Goal: Leave review/rating: Share an evaluation or opinion about a product, service, or content

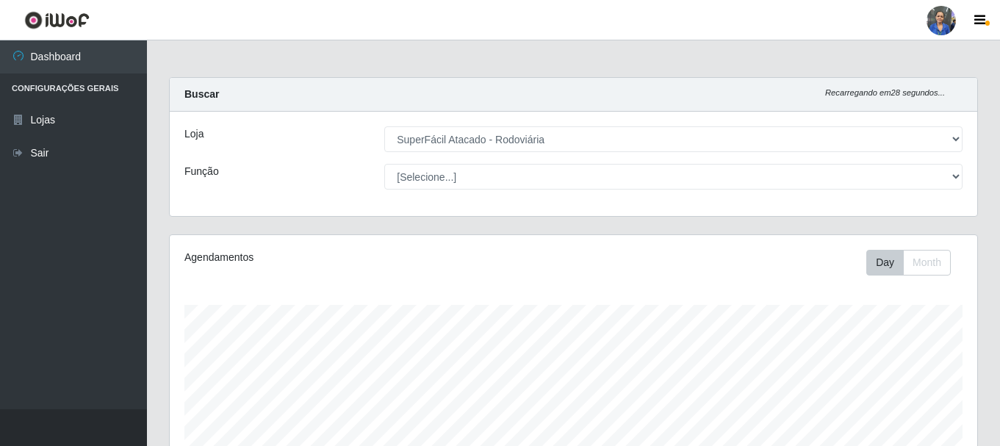
select select "400"
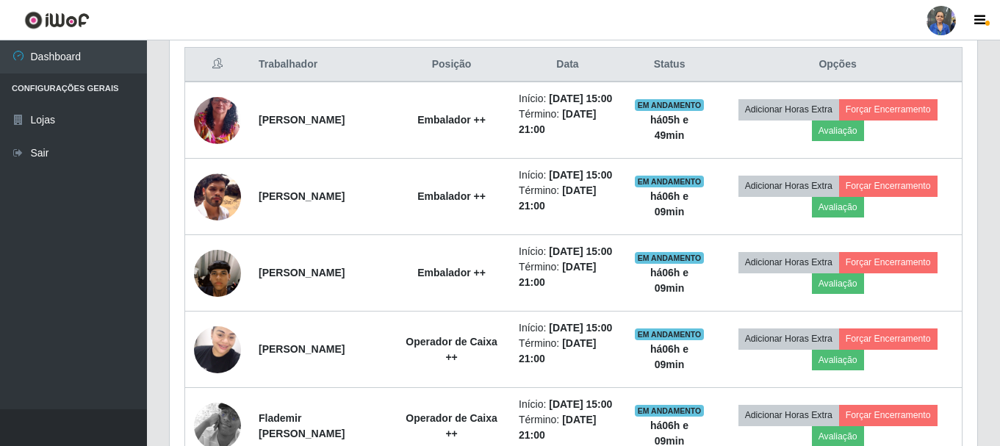
scroll to position [305, 807]
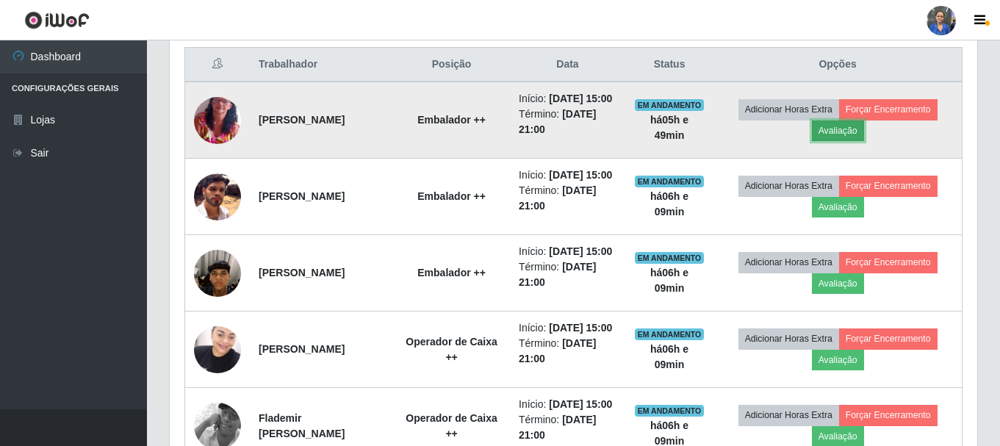
click at [824, 136] on button "Avaliação" at bounding box center [838, 130] width 52 height 21
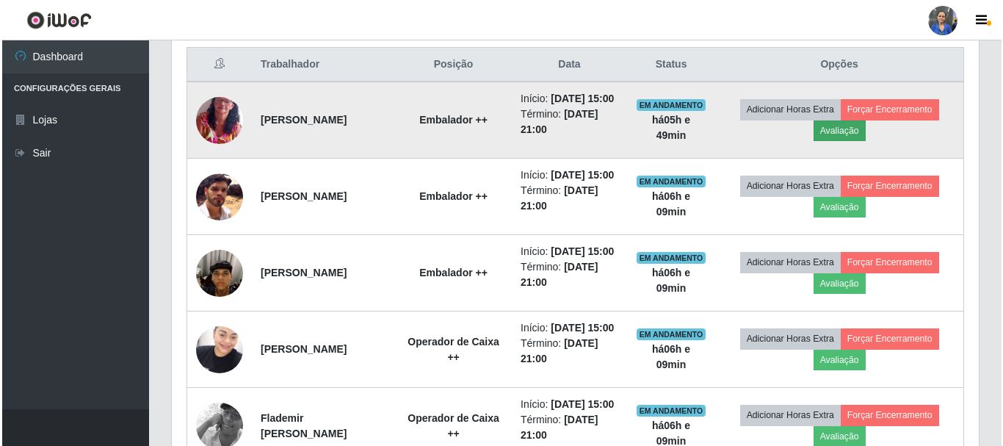
scroll to position [305, 800]
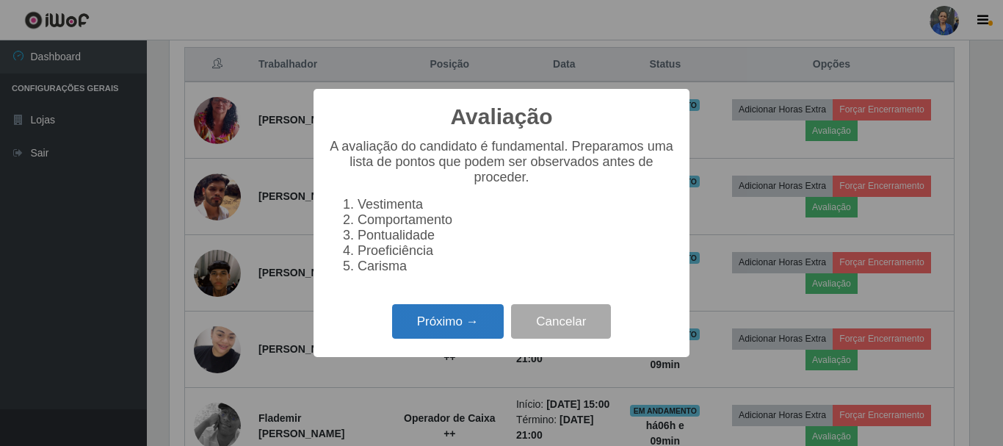
click at [447, 339] on button "Próximo →" at bounding box center [448, 321] width 112 height 35
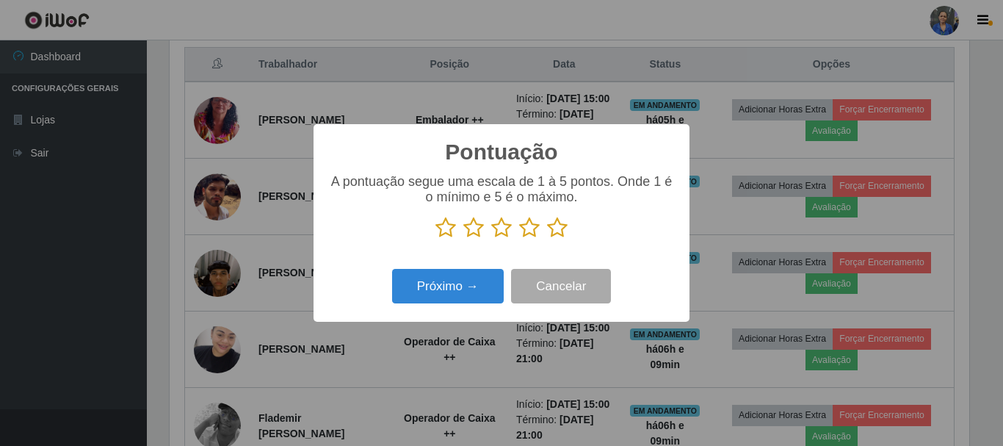
scroll to position [734206, 733711]
click at [552, 230] on icon at bounding box center [557, 228] width 21 height 22
click at [547, 239] on input "radio" at bounding box center [547, 239] width 0 height 0
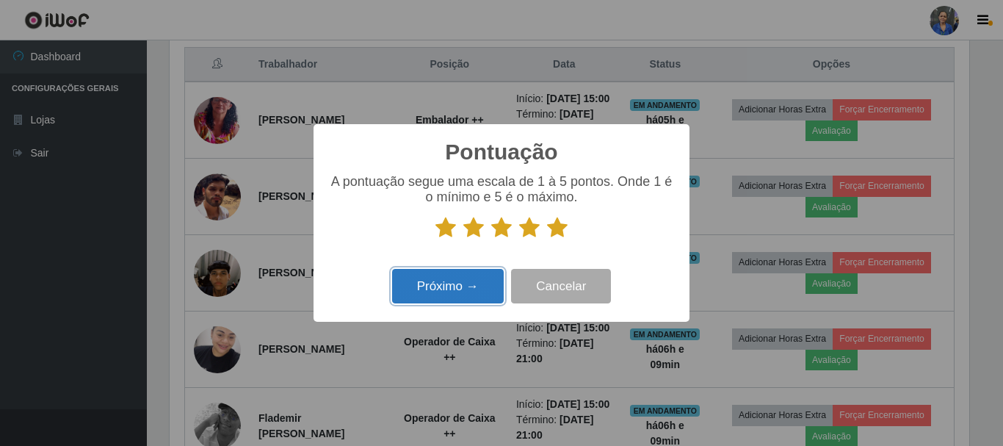
click at [453, 299] on button "Próximo →" at bounding box center [448, 286] width 112 height 35
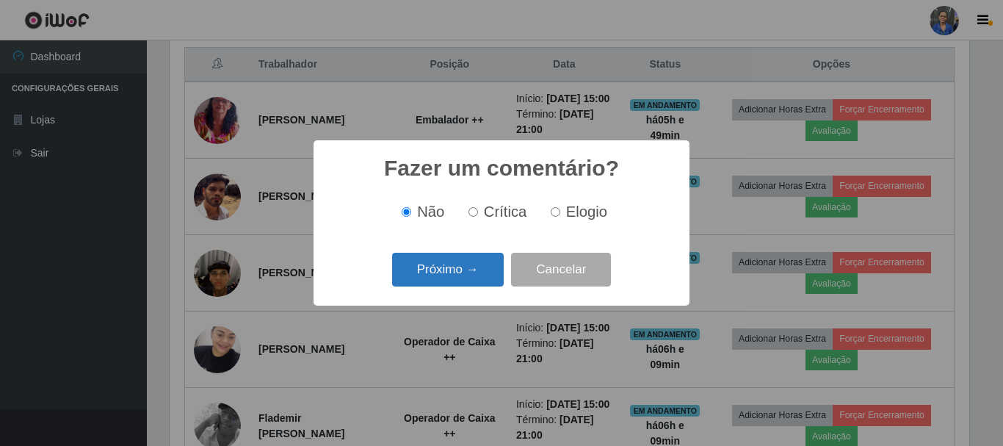
click at [460, 278] on button "Próximo →" at bounding box center [448, 270] width 112 height 35
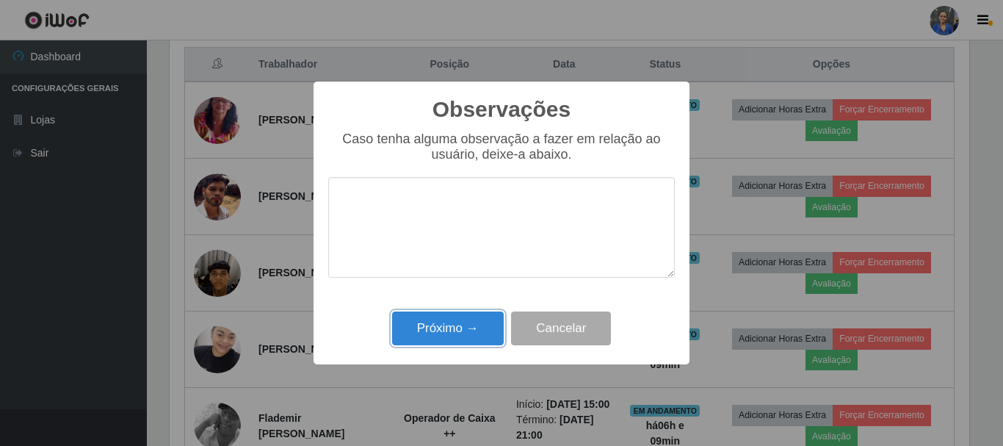
click at [460, 316] on button "Próximo →" at bounding box center [448, 328] width 112 height 35
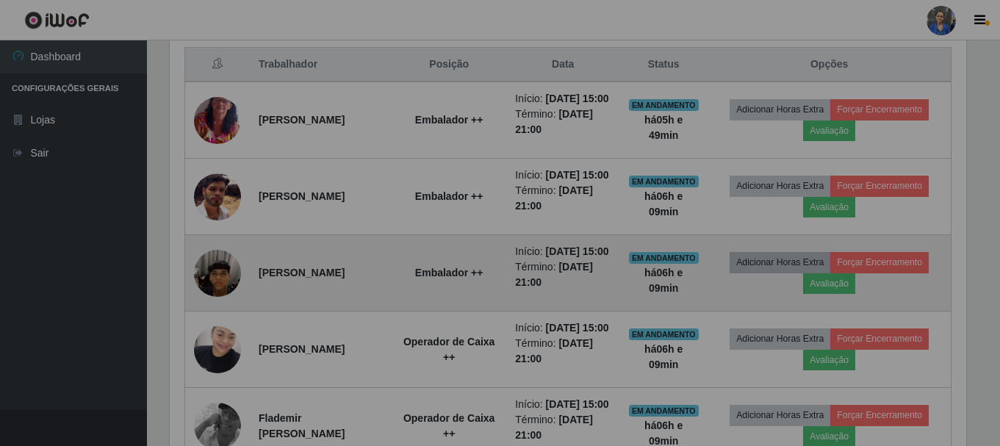
scroll to position [305, 807]
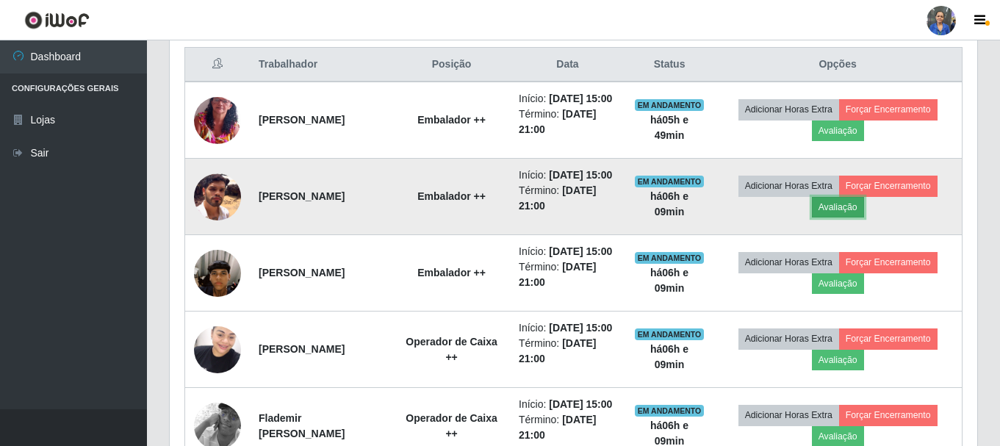
click at [833, 217] on button "Avaliação" at bounding box center [838, 207] width 52 height 21
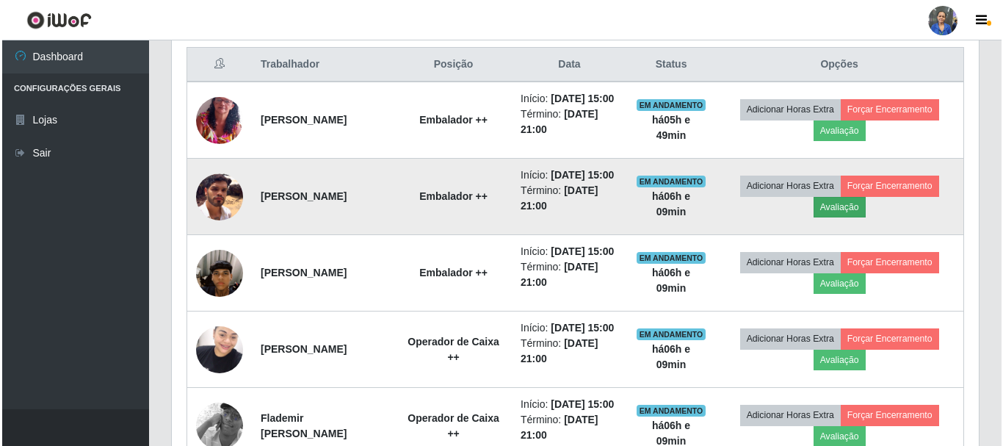
scroll to position [305, 800]
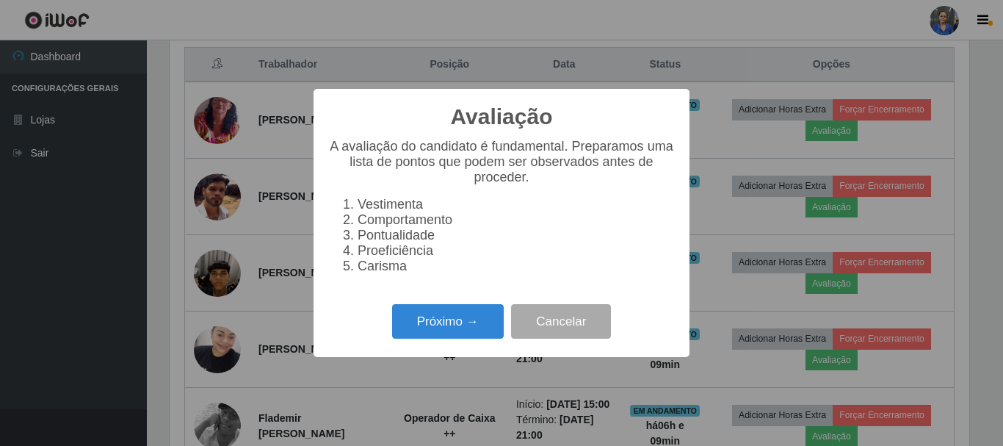
click at [508, 333] on div "Próximo → Cancelar" at bounding box center [501, 321] width 347 height 42
click at [476, 328] on button "Próximo →" at bounding box center [448, 321] width 112 height 35
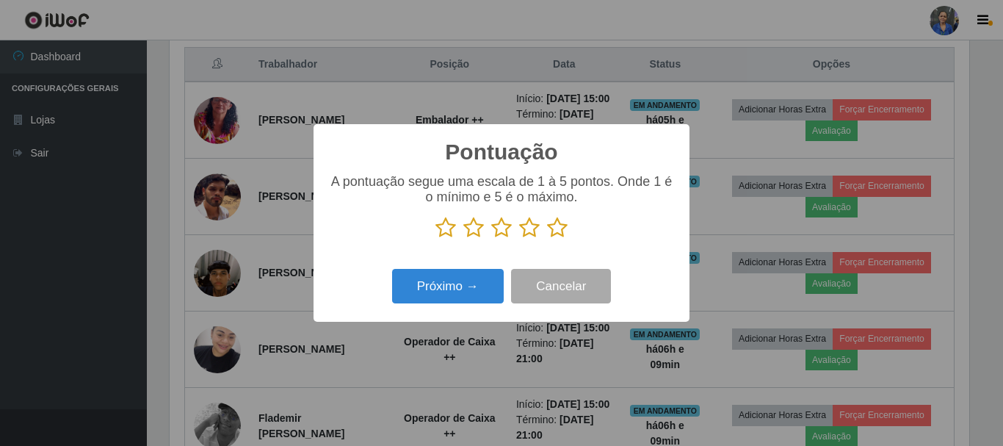
click at [558, 231] on icon at bounding box center [557, 228] width 21 height 22
click at [547, 239] on input "radio" at bounding box center [547, 239] width 0 height 0
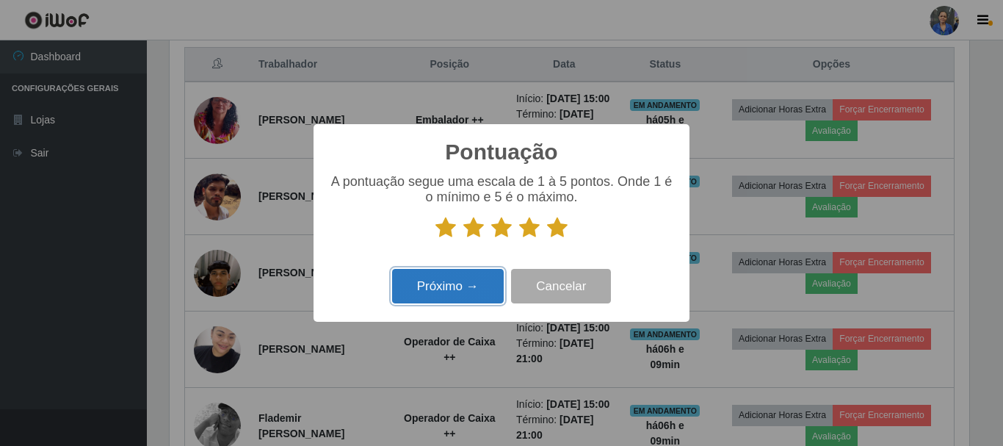
click at [483, 297] on button "Próximo →" at bounding box center [448, 286] width 112 height 35
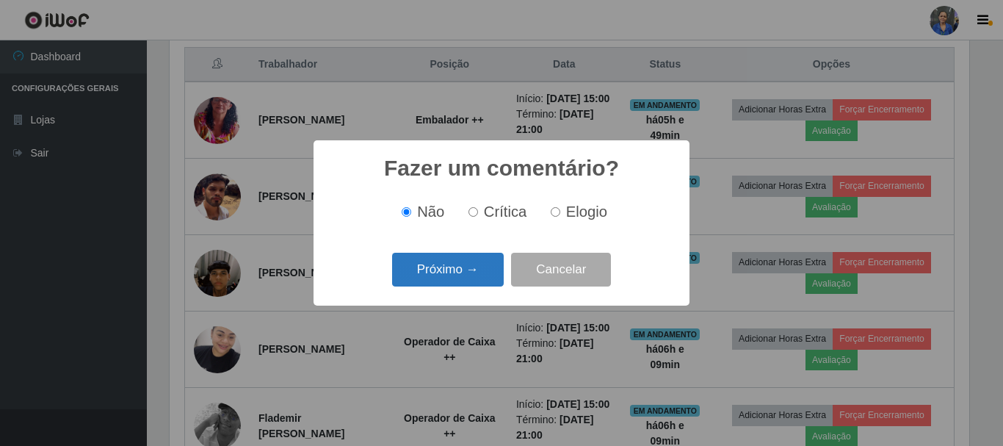
click at [474, 278] on button "Próximo →" at bounding box center [448, 270] width 112 height 35
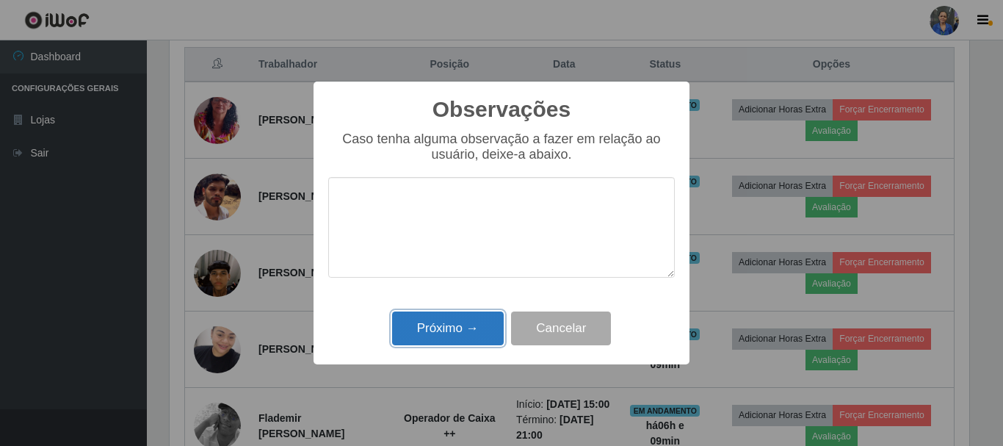
click at [453, 327] on button "Próximo →" at bounding box center [448, 328] width 112 height 35
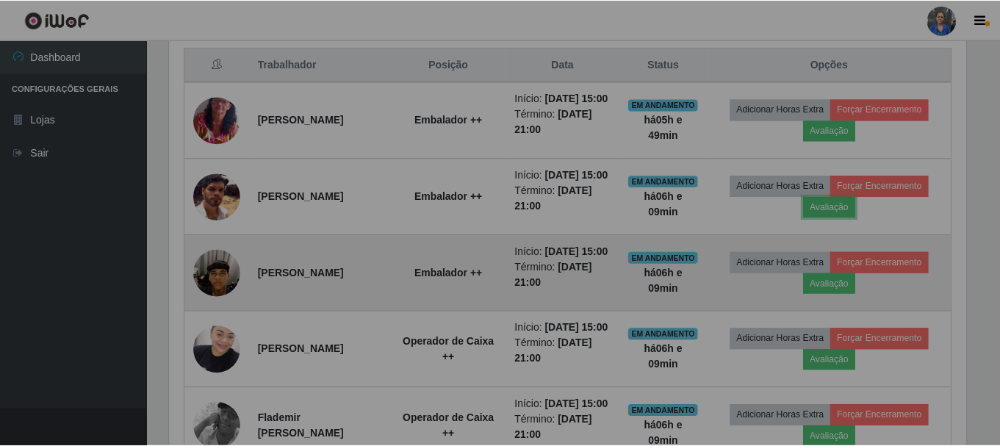
scroll to position [305, 807]
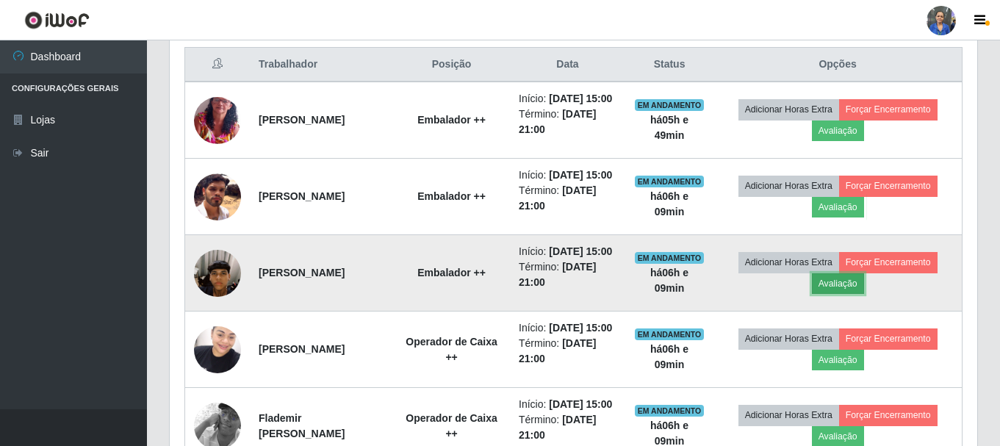
click at [856, 294] on button "Avaliação" at bounding box center [838, 283] width 52 height 21
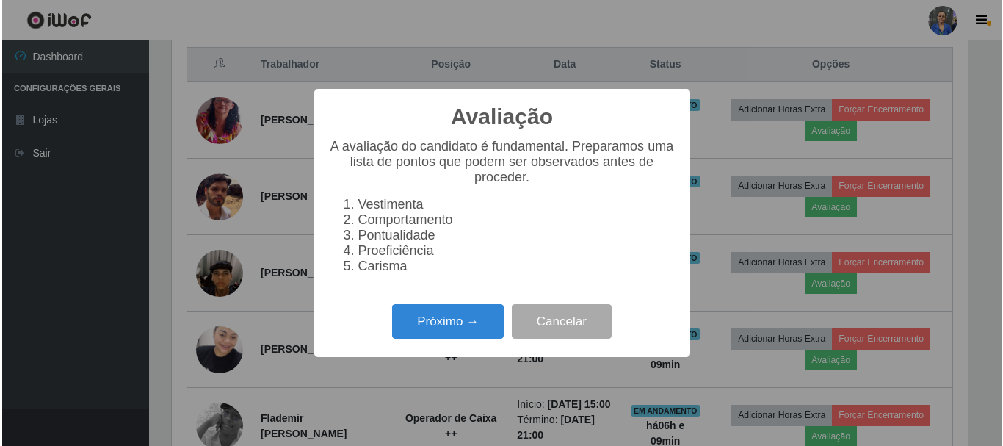
scroll to position [305, 800]
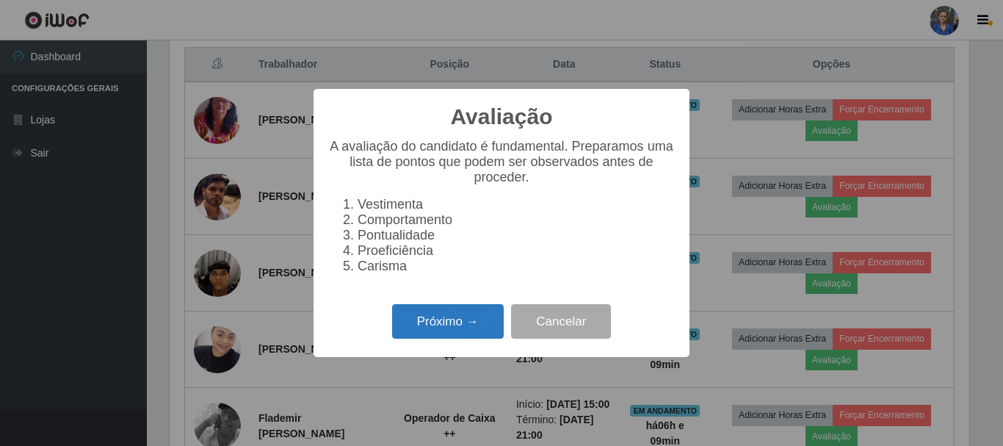
click at [455, 325] on button "Próximo →" at bounding box center [448, 321] width 112 height 35
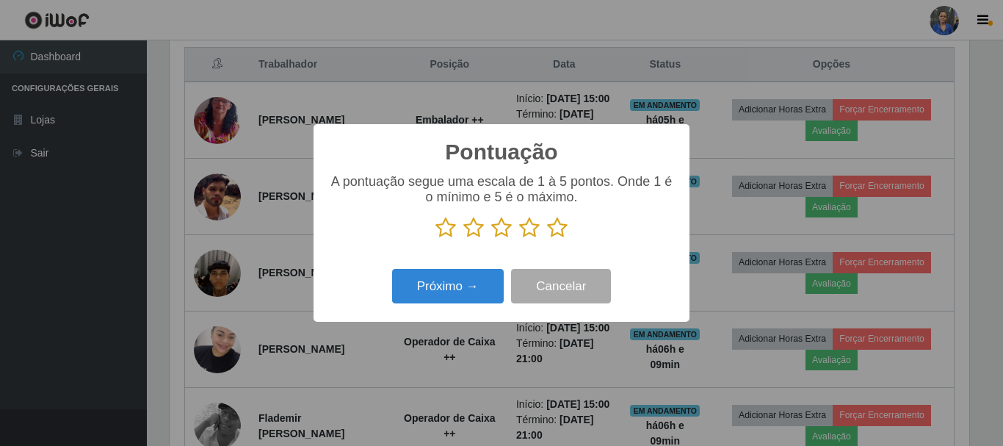
click at [565, 230] on icon at bounding box center [557, 228] width 21 height 22
click at [547, 239] on input "radio" at bounding box center [547, 239] width 0 height 0
click at [480, 267] on div "Próximo → Cancelar" at bounding box center [501, 286] width 347 height 42
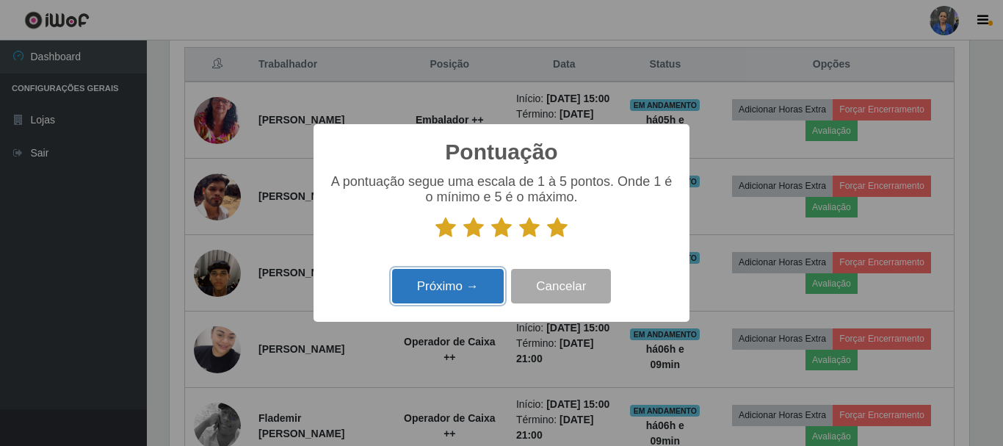
click at [472, 281] on button "Próximo →" at bounding box center [448, 286] width 112 height 35
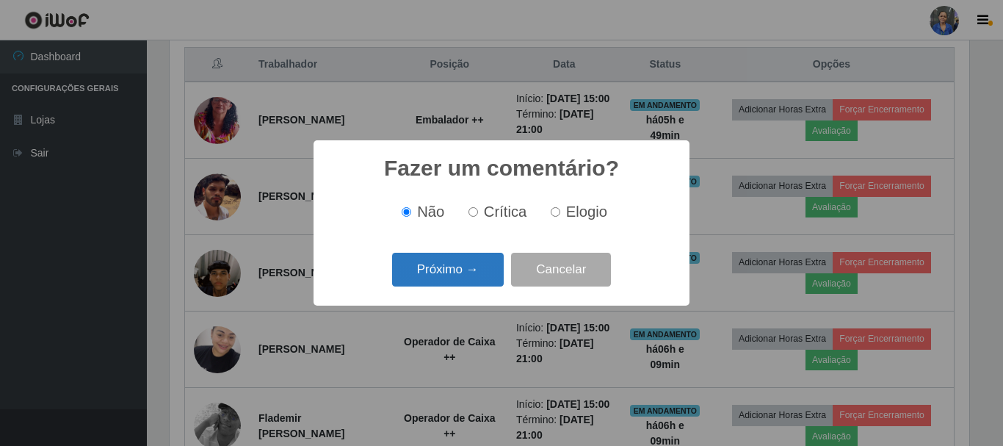
click at [469, 274] on button "Próximo →" at bounding box center [448, 270] width 112 height 35
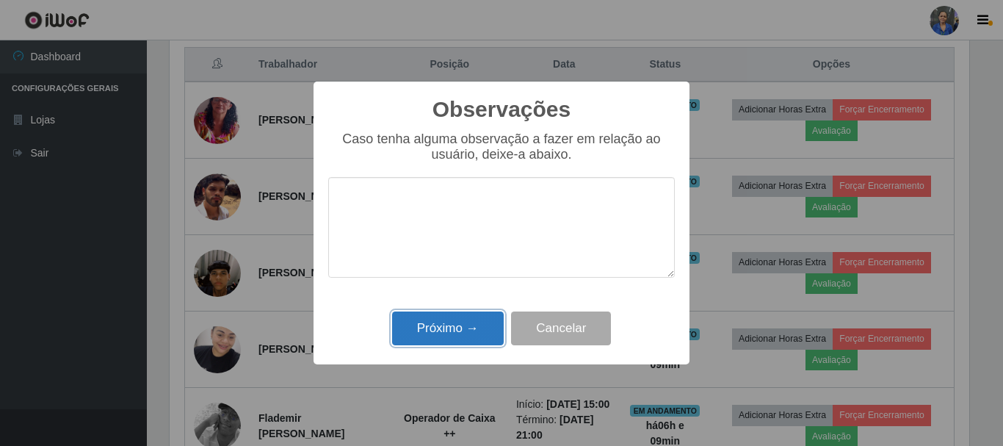
click at [463, 317] on button "Próximo →" at bounding box center [448, 328] width 112 height 35
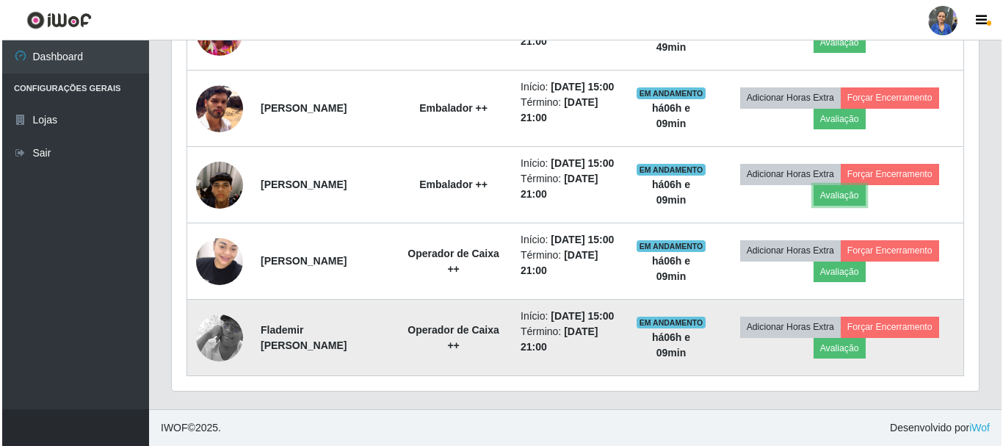
scroll to position [709, 0]
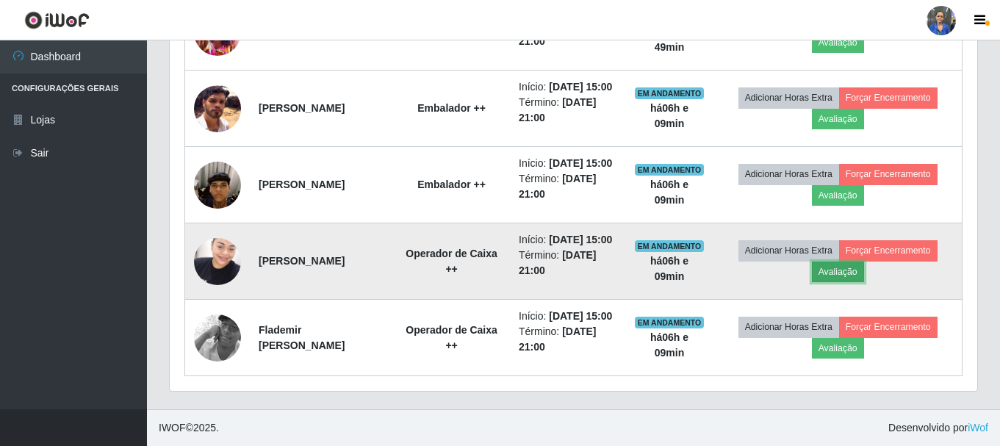
click at [831, 275] on button "Avaliação" at bounding box center [838, 271] width 52 height 21
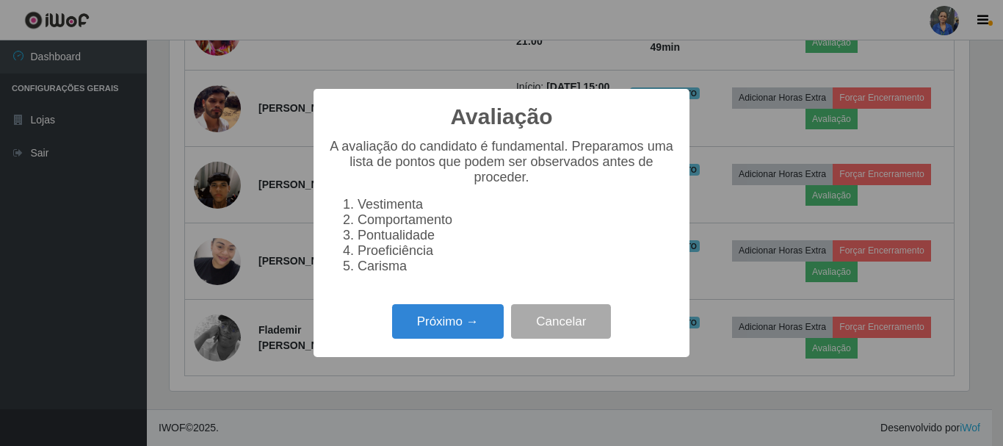
scroll to position [305, 800]
click at [436, 321] on button "Próximo →" at bounding box center [448, 321] width 112 height 35
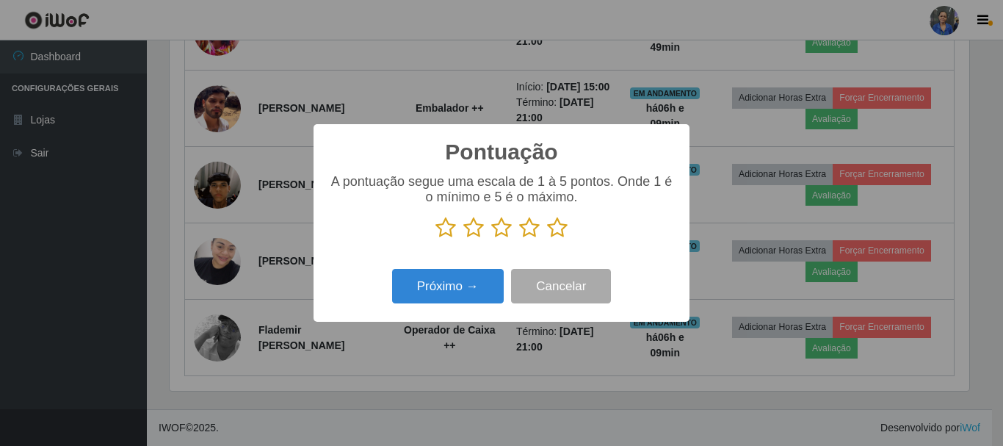
click at [551, 227] on icon at bounding box center [557, 228] width 21 height 22
click at [547, 239] on input "radio" at bounding box center [547, 239] width 0 height 0
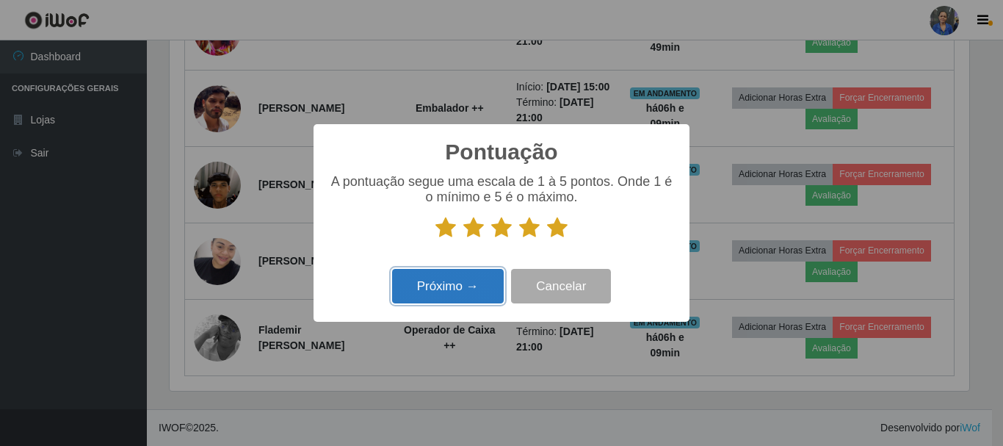
click at [452, 274] on button "Próximo →" at bounding box center [448, 286] width 112 height 35
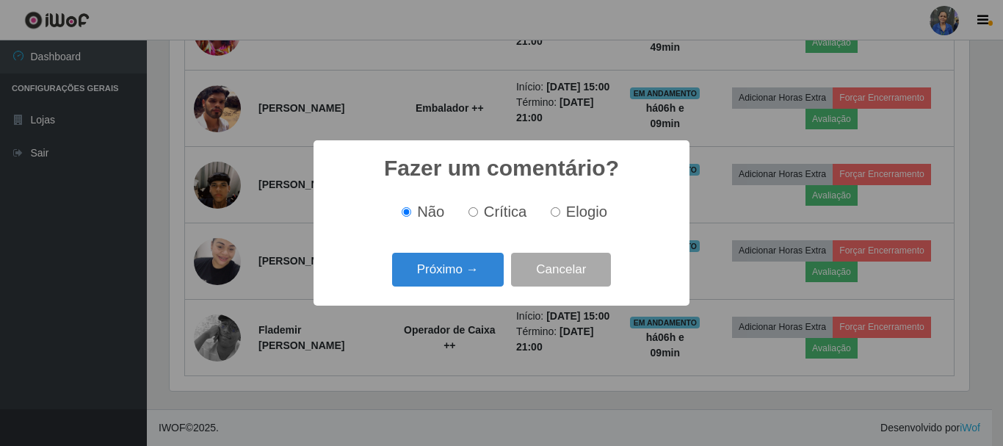
click at [452, 274] on button "Próximo →" at bounding box center [448, 270] width 112 height 35
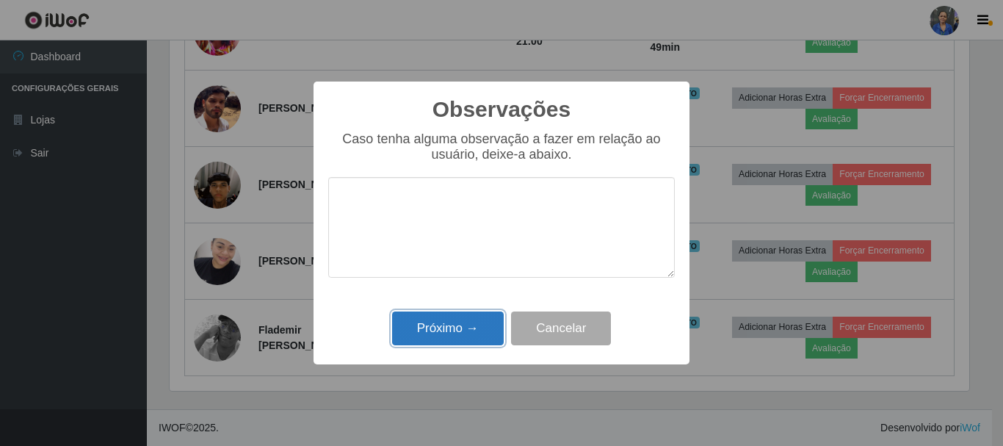
click at [450, 317] on button "Próximo →" at bounding box center [448, 328] width 112 height 35
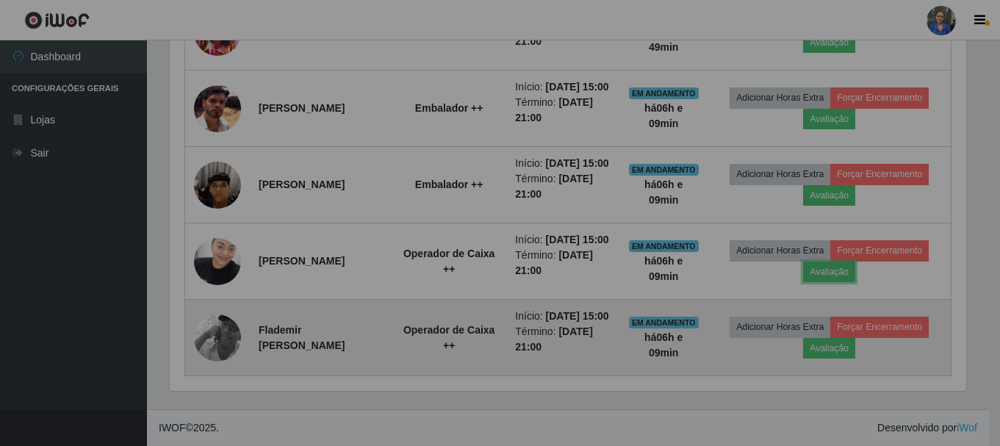
scroll to position [305, 807]
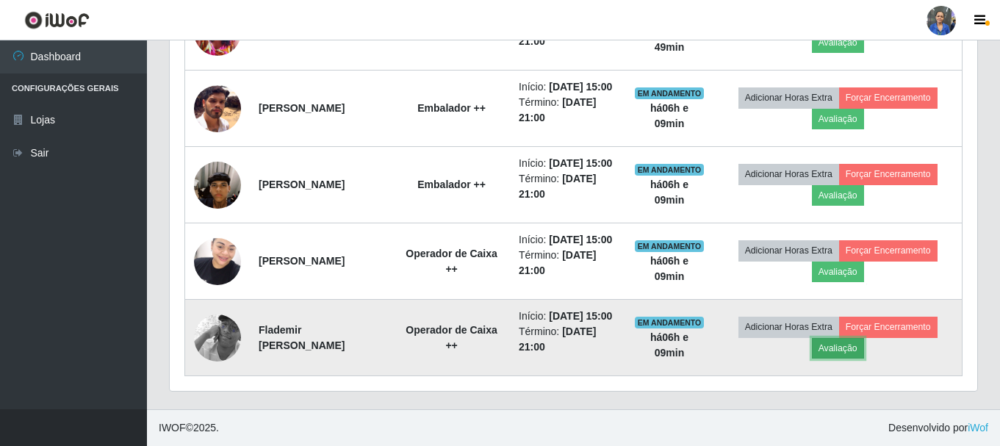
click at [842, 356] on button "Avaliação" at bounding box center [838, 348] width 52 height 21
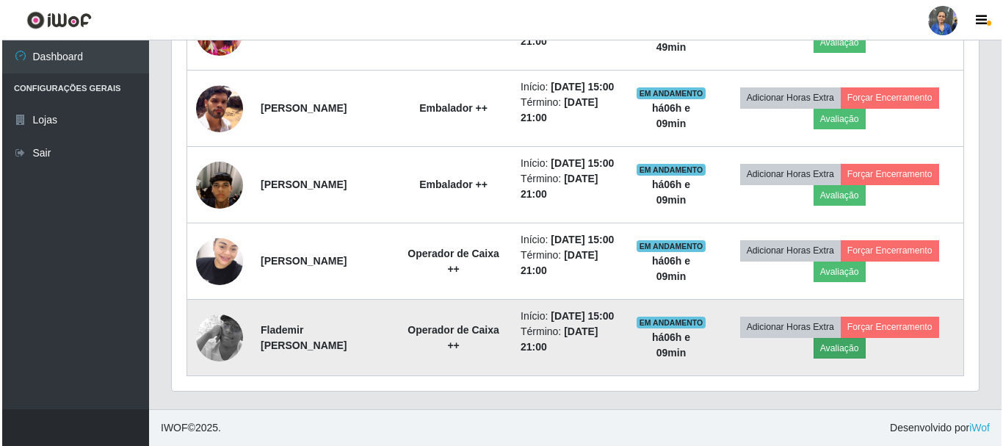
scroll to position [305, 800]
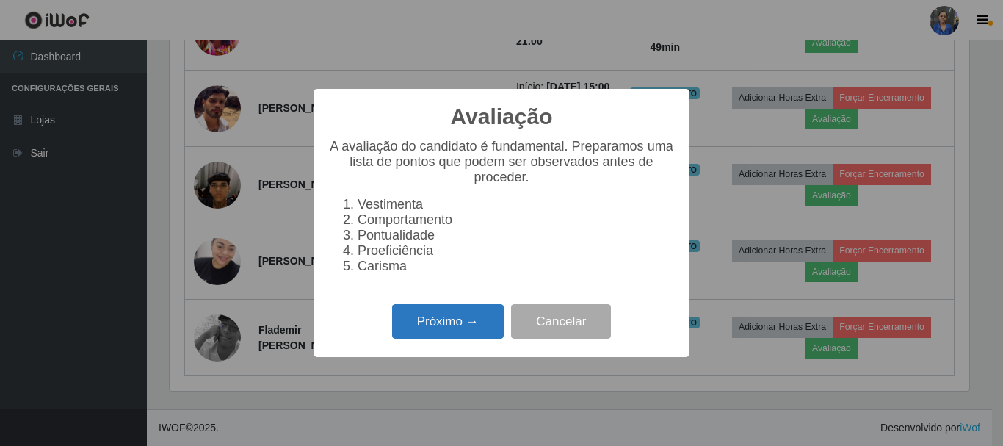
click at [427, 331] on button "Próximo →" at bounding box center [448, 321] width 112 height 35
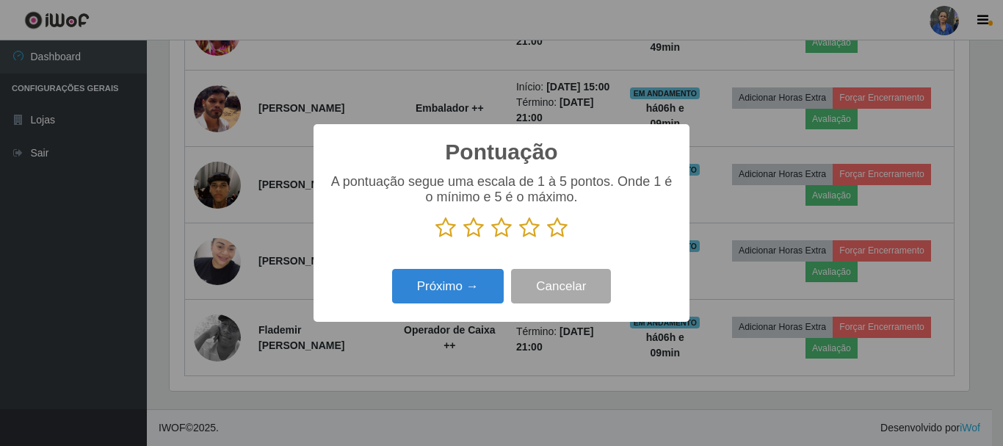
click at [559, 225] on icon at bounding box center [557, 228] width 21 height 22
click at [547, 239] on input "radio" at bounding box center [547, 239] width 0 height 0
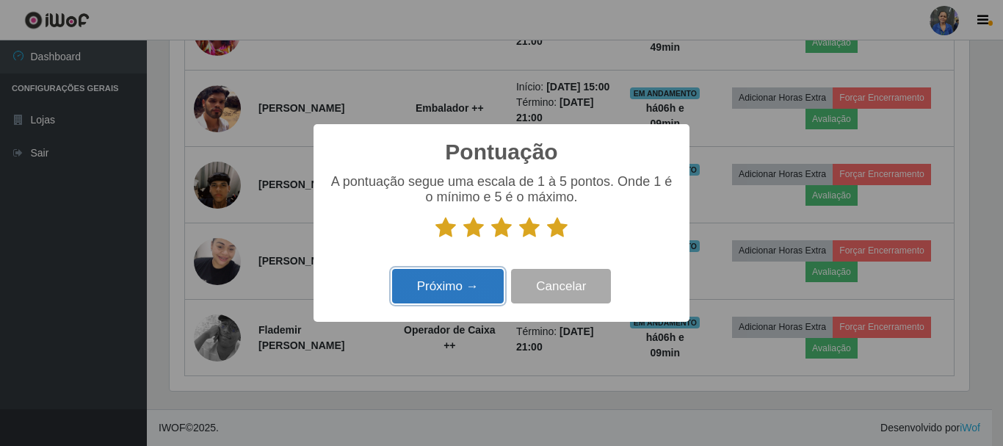
click at [462, 288] on button "Próximo →" at bounding box center [448, 286] width 112 height 35
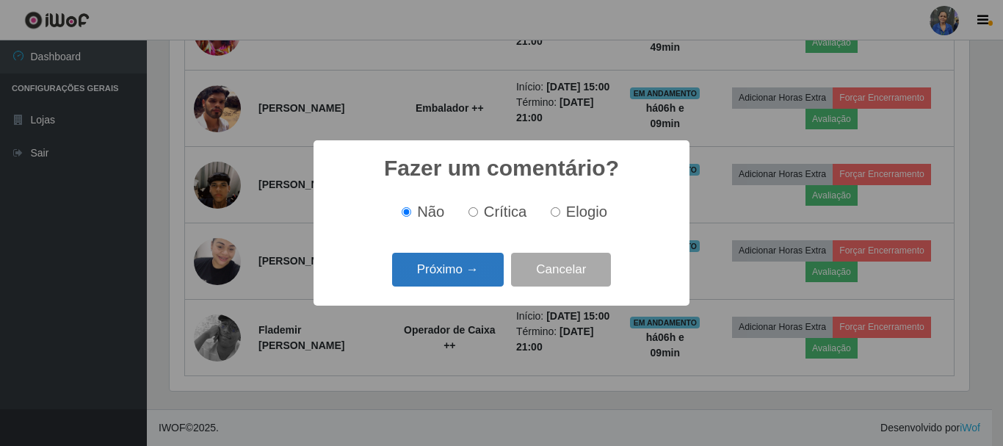
drag, startPoint x: 462, startPoint y: 288, endPoint x: 470, endPoint y: 259, distance: 29.8
click at [470, 259] on button "Próximo →" at bounding box center [448, 270] width 112 height 35
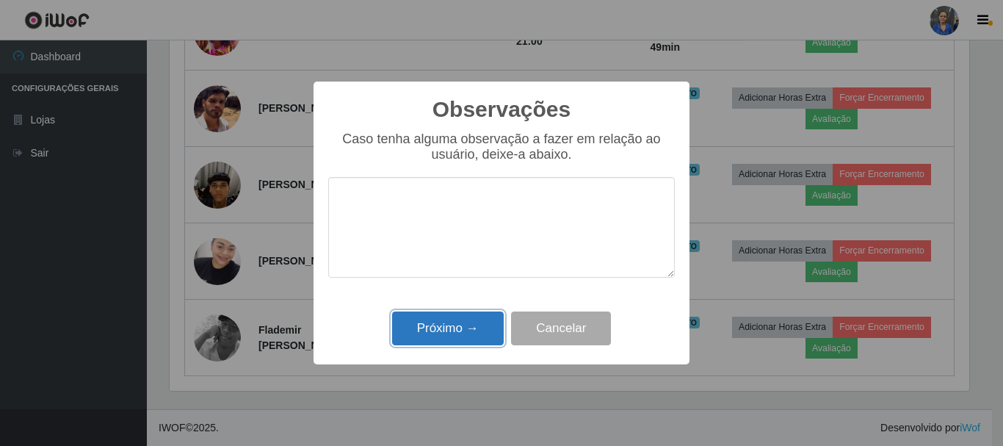
click at [461, 333] on button "Próximo →" at bounding box center [448, 328] width 112 height 35
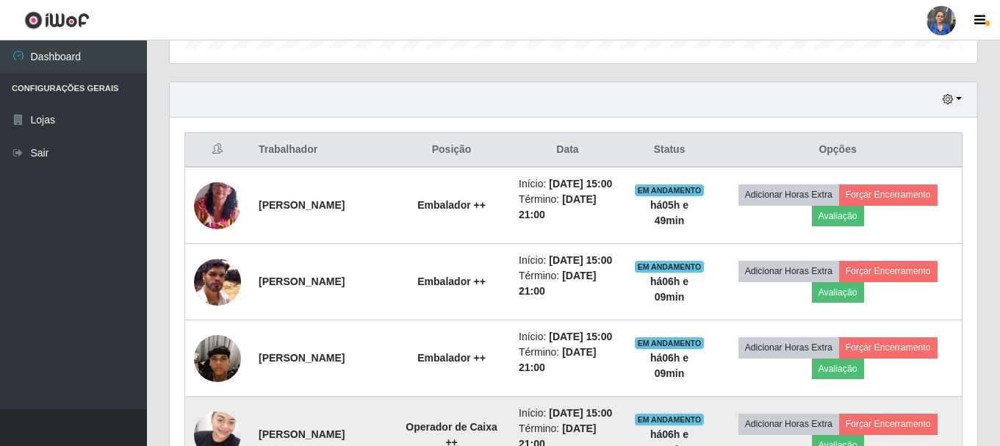
scroll to position [342, 0]
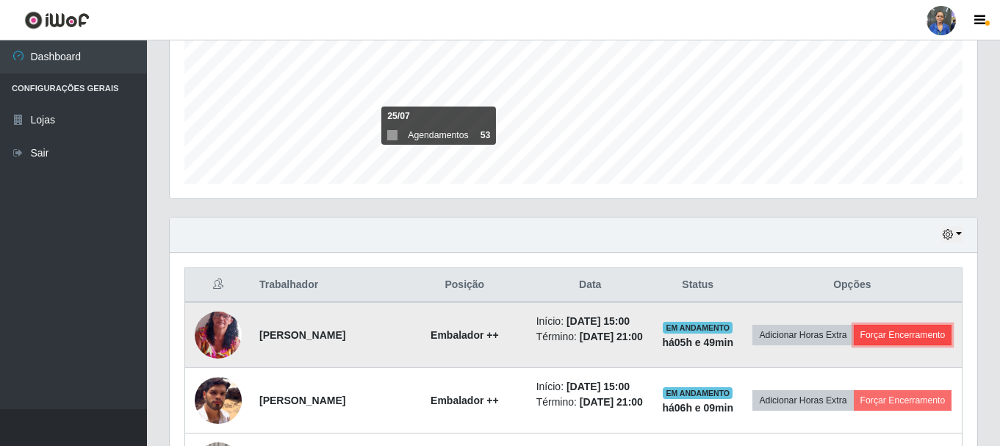
click at [854, 345] on button "Forçar Encerramento" at bounding box center [903, 335] width 98 height 21
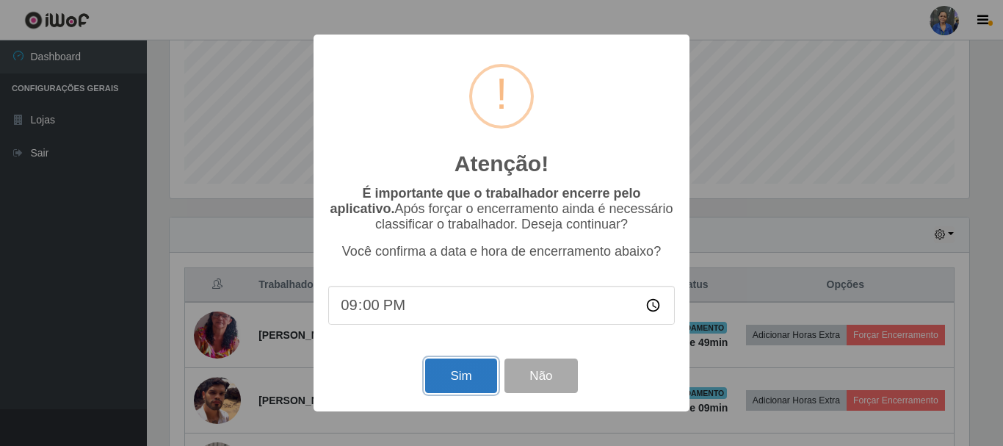
click at [469, 375] on button "Sim" at bounding box center [460, 375] width 71 height 35
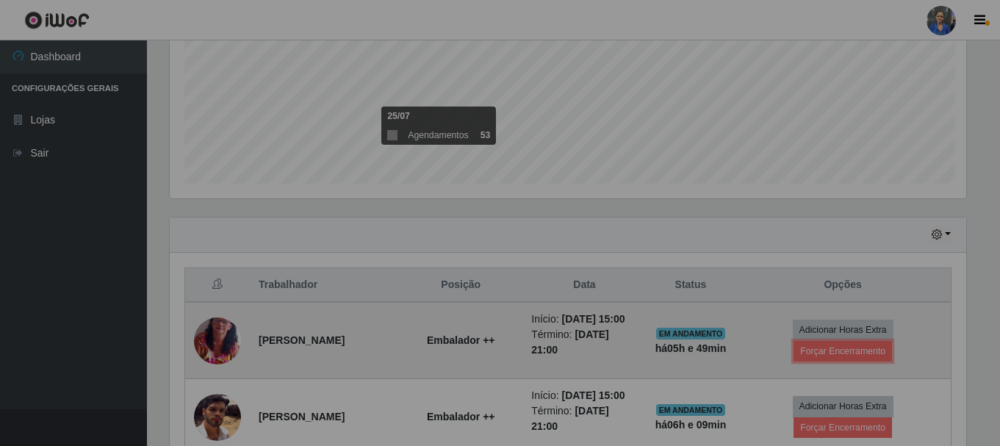
scroll to position [0, 0]
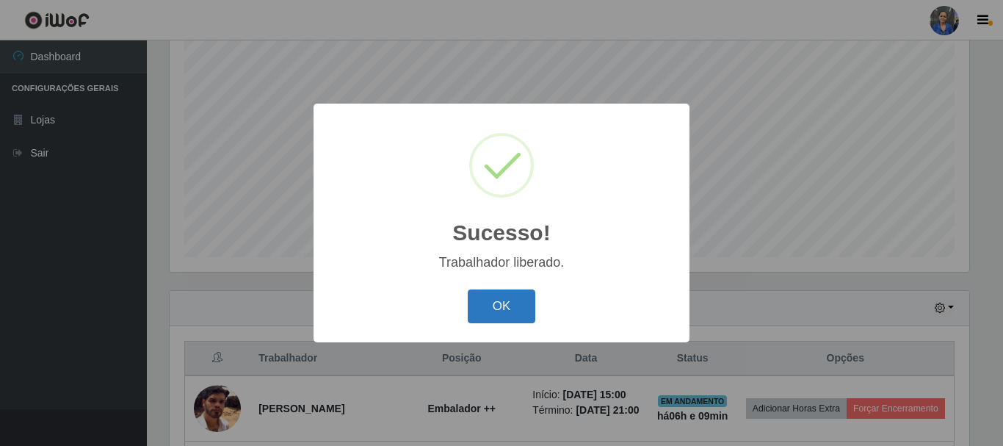
click at [516, 311] on button "OK" at bounding box center [502, 306] width 68 height 35
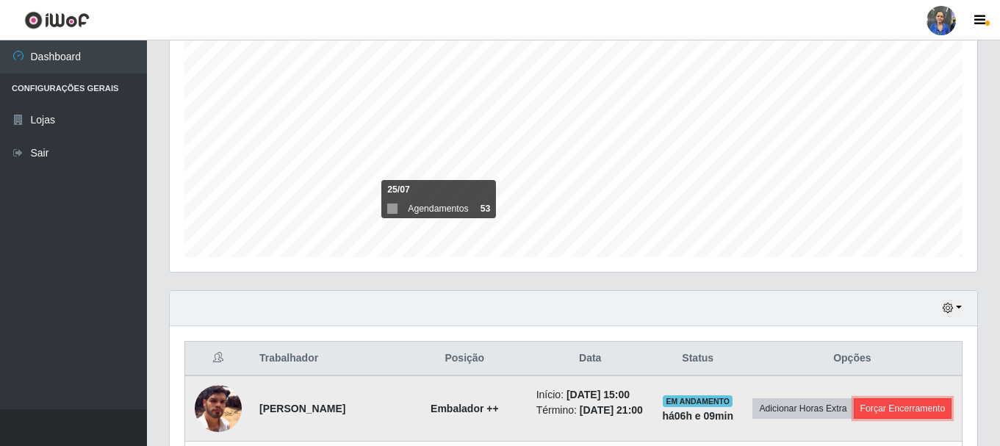
click at [854, 419] on button "Forçar Encerramento" at bounding box center [903, 408] width 98 height 21
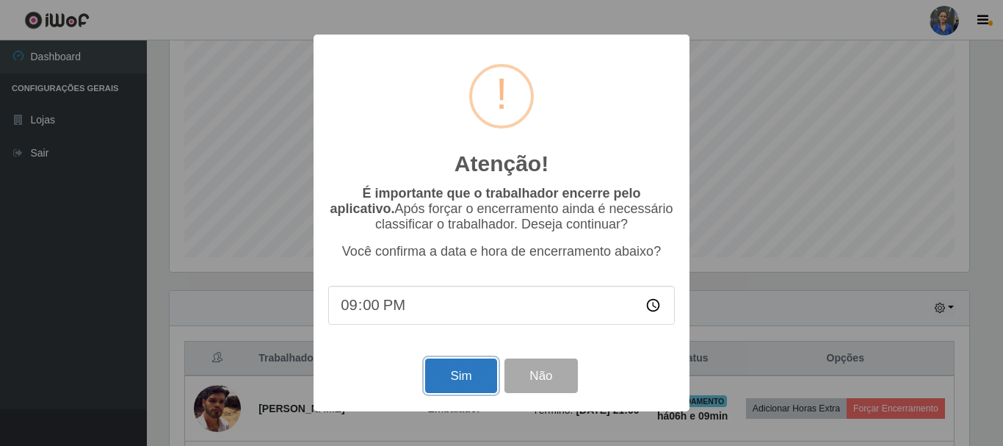
click at [477, 378] on button "Sim" at bounding box center [460, 375] width 71 height 35
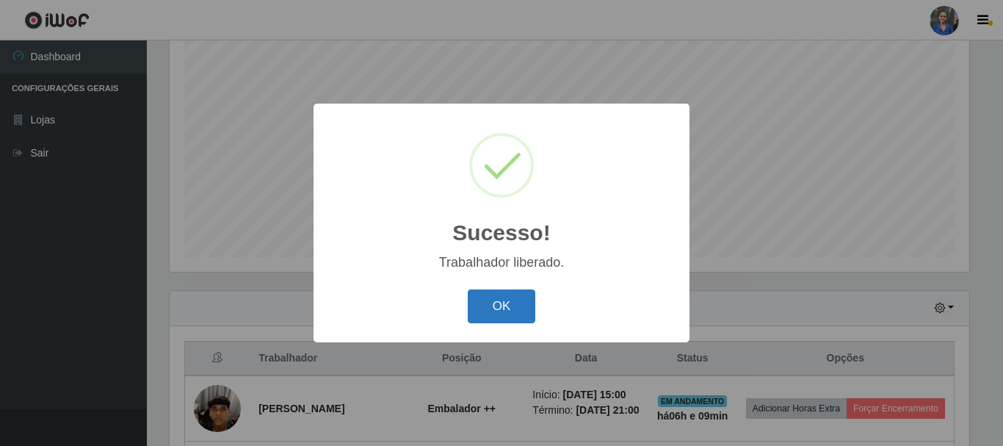
click at [499, 305] on button "OK" at bounding box center [502, 306] width 68 height 35
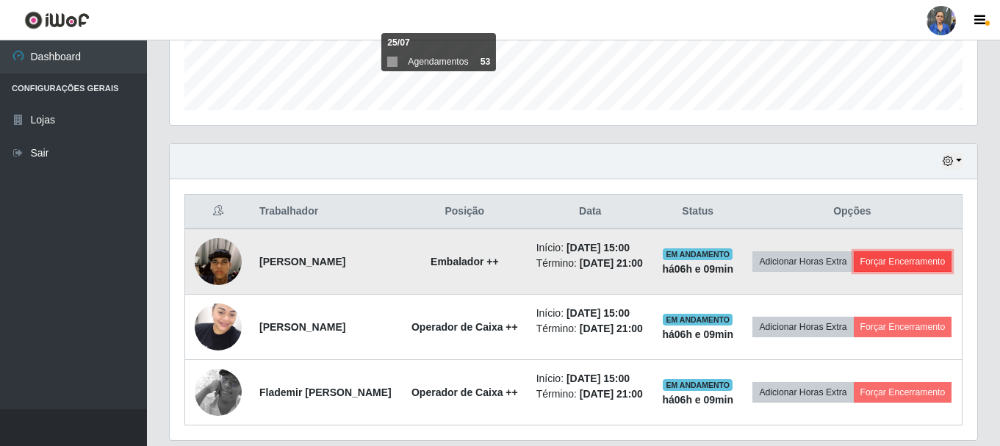
click at [867, 272] on button "Forçar Encerramento" at bounding box center [903, 261] width 98 height 21
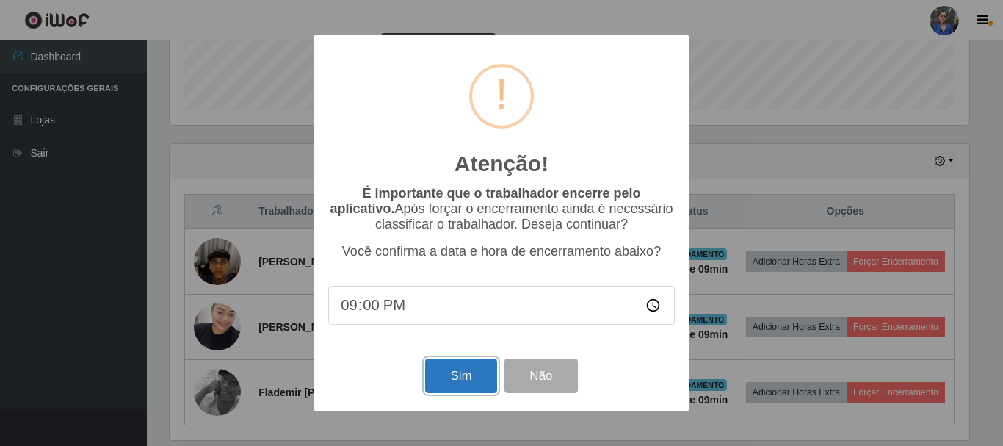
click at [474, 376] on button "Sim" at bounding box center [460, 375] width 71 height 35
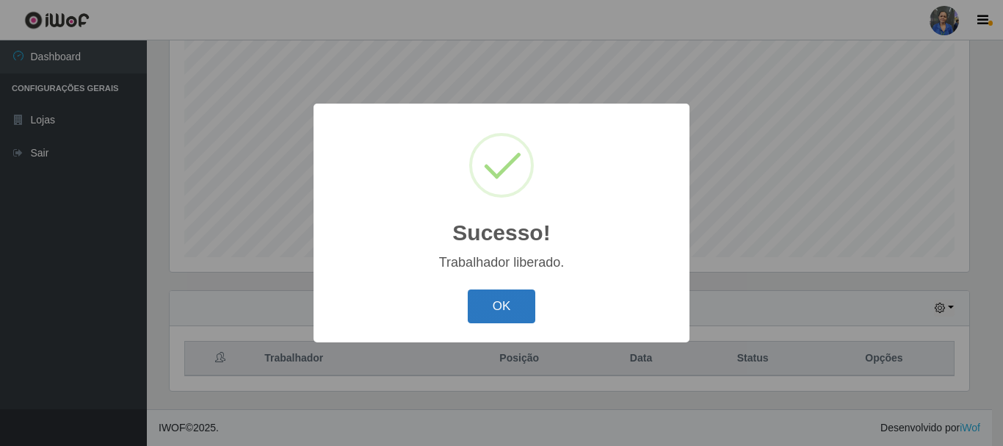
click at [516, 292] on button "OK" at bounding box center [502, 306] width 68 height 35
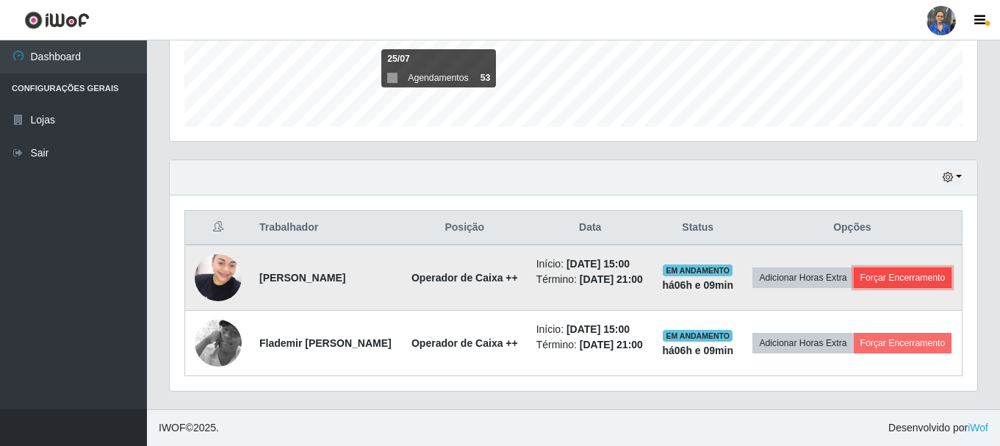
click at [854, 281] on button "Forçar Encerramento" at bounding box center [903, 277] width 98 height 21
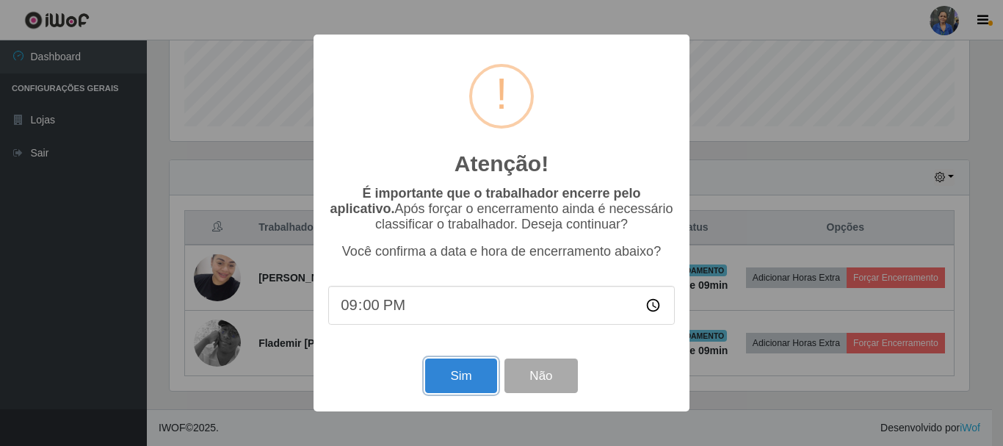
drag, startPoint x: 448, startPoint y: 379, endPoint x: 458, endPoint y: 354, distance: 26.7
click at [449, 379] on button "Sim" at bounding box center [460, 375] width 71 height 35
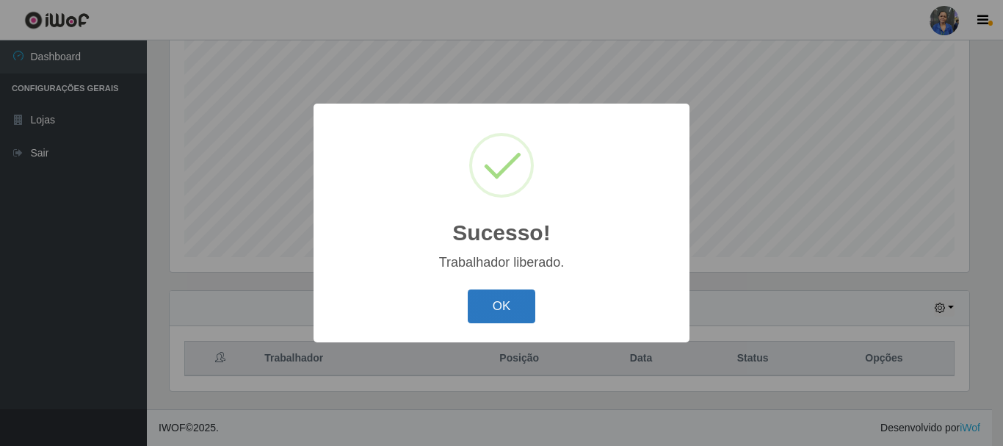
click at [485, 288] on div "OK Cancel" at bounding box center [501, 306] width 347 height 42
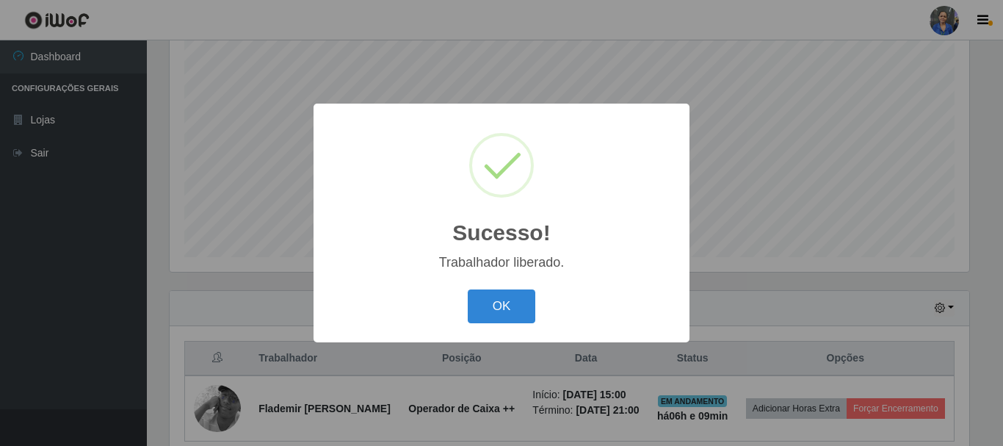
click at [527, 332] on div "Sucesso! × Trabalhador liberado. OK Cancel" at bounding box center [502, 223] width 376 height 238
click at [506, 302] on button "OK" at bounding box center [502, 306] width 68 height 35
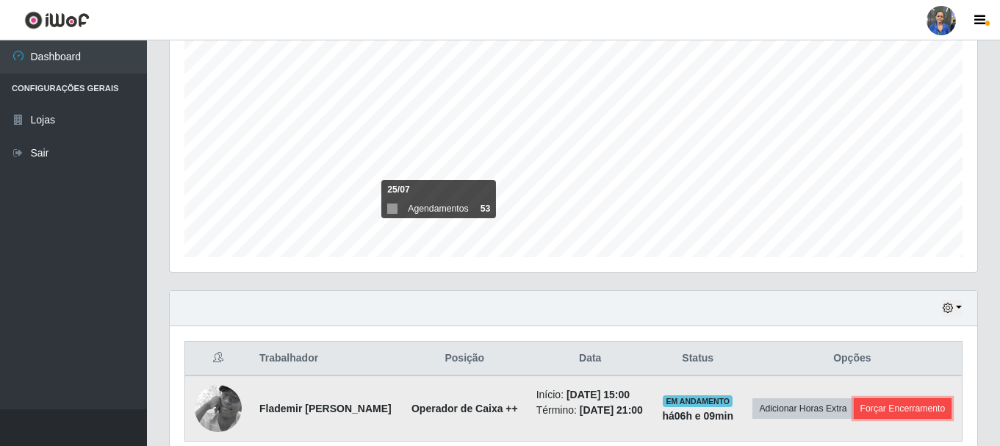
click at [854, 419] on button "Forçar Encerramento" at bounding box center [903, 408] width 98 height 21
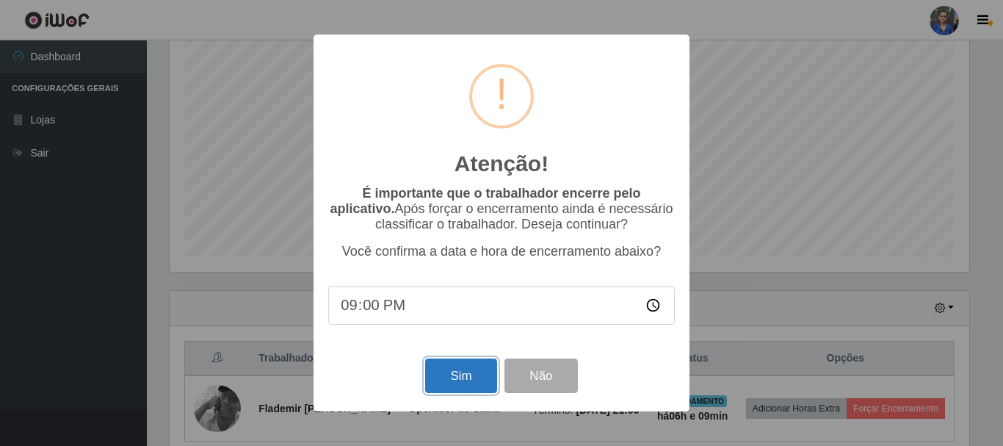
click at [474, 378] on button "Sim" at bounding box center [460, 375] width 71 height 35
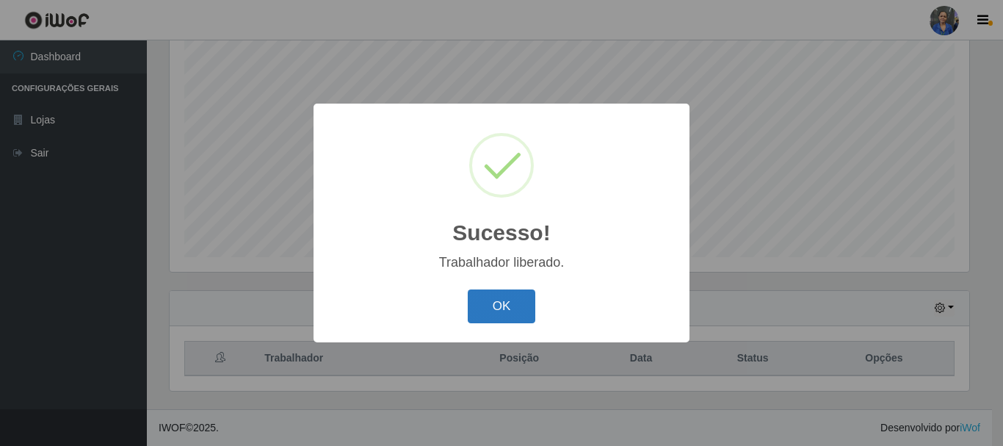
click at [483, 307] on button "OK" at bounding box center [502, 306] width 68 height 35
